Goal: Information Seeking & Learning: Learn about a topic

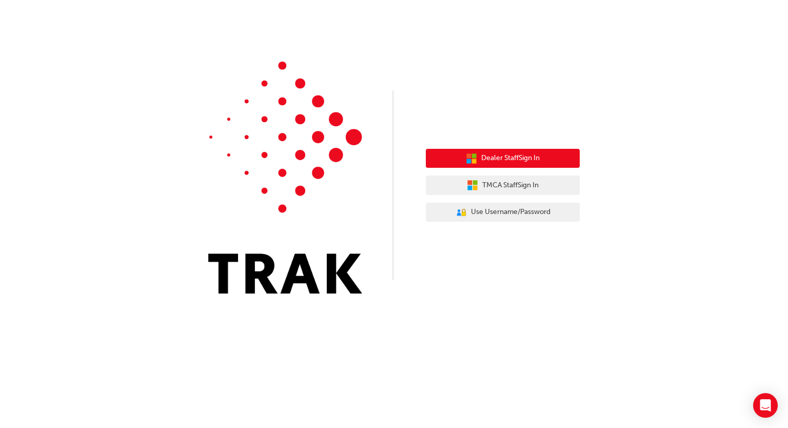
click at [519, 162] on span "Dealer Staff Sign In" at bounding box center [510, 158] width 58 height 12
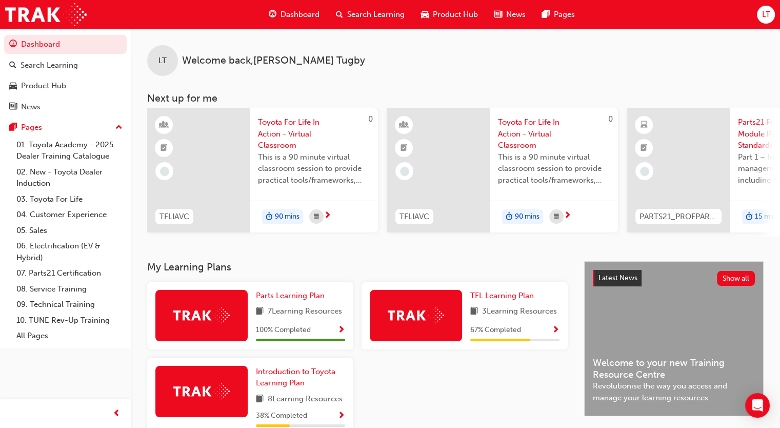
scroll to position [103, 0]
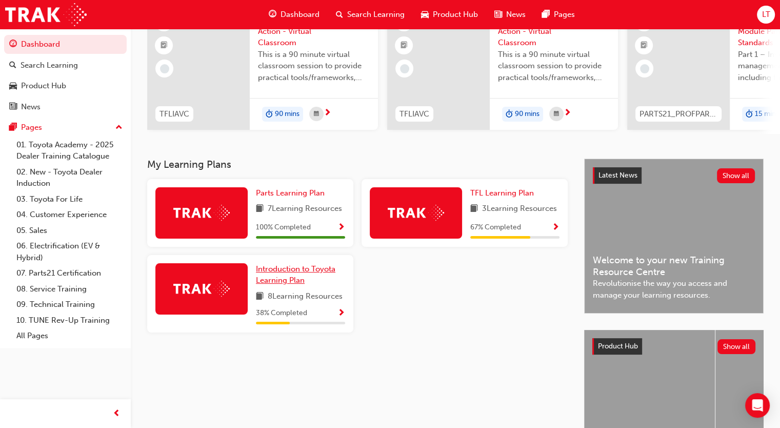
click at [271, 272] on span "Introduction to Toyota Learning Plan" at bounding box center [296, 274] width 80 height 21
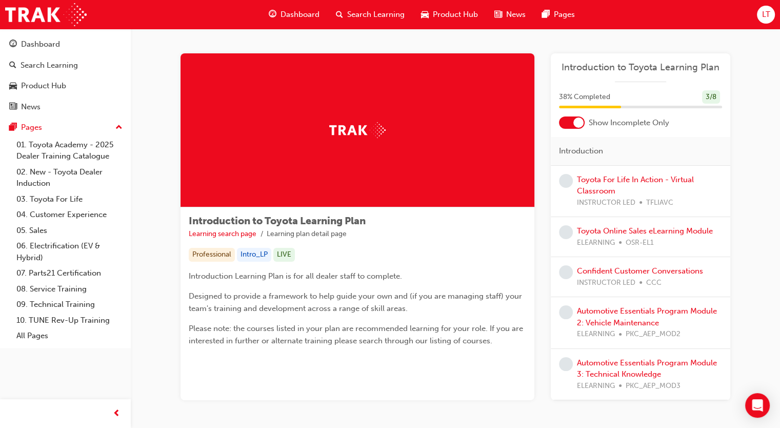
click at [578, 125] on div at bounding box center [579, 122] width 10 height 10
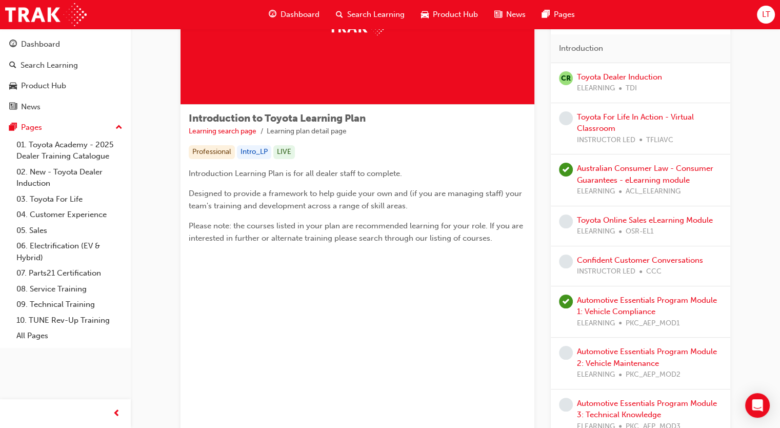
scroll to position [154, 0]
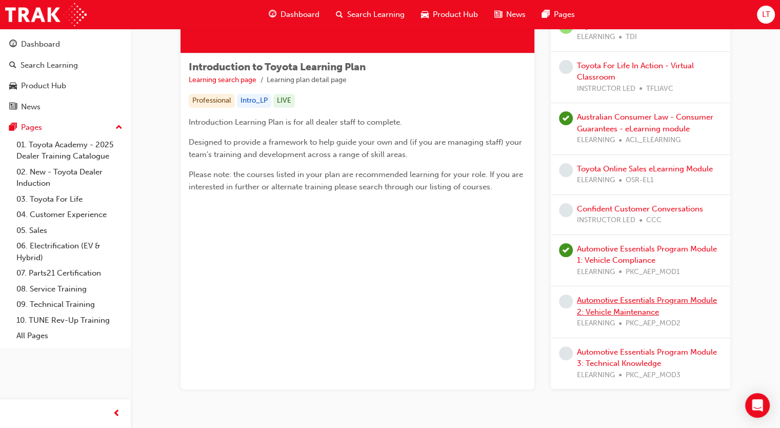
click at [609, 302] on link "Automotive Essentials Program Module 2: Vehicle Maintenance" at bounding box center [647, 305] width 140 height 21
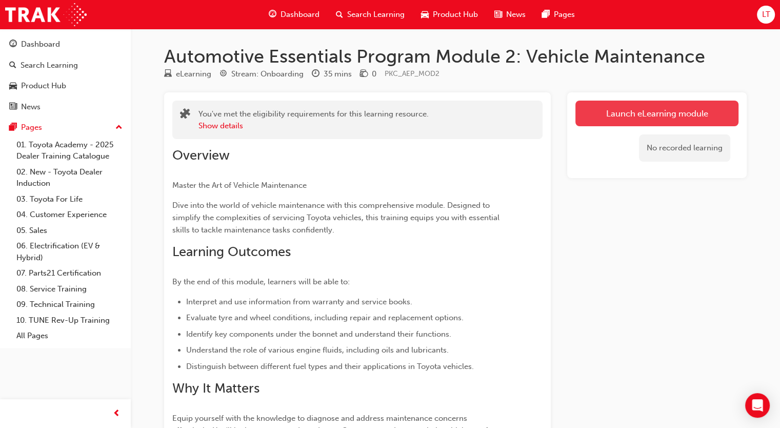
click at [605, 108] on link "Launch eLearning module" at bounding box center [657, 114] width 163 height 26
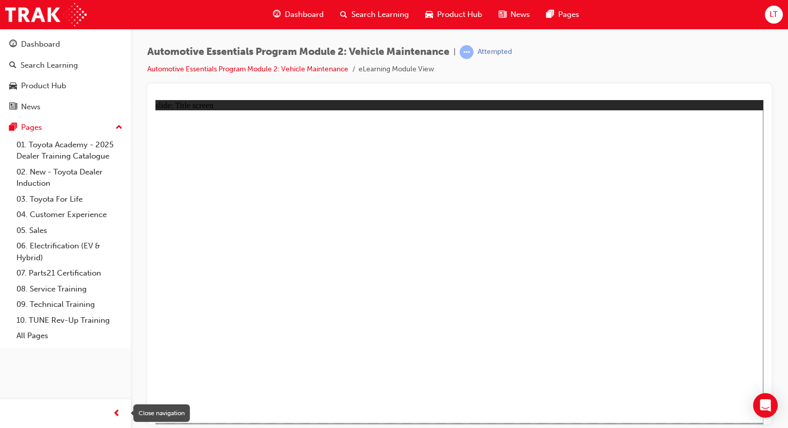
click at [121, 411] on div "button" at bounding box center [116, 413] width 21 height 21
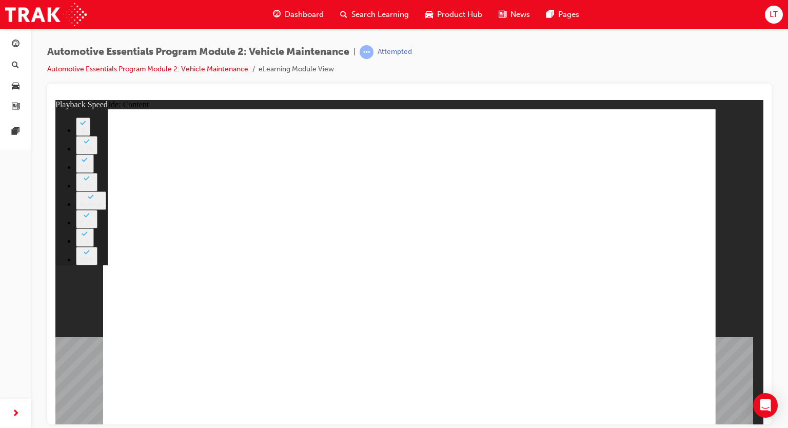
type input "33"
